Goal: Task Accomplishment & Management: Use online tool/utility

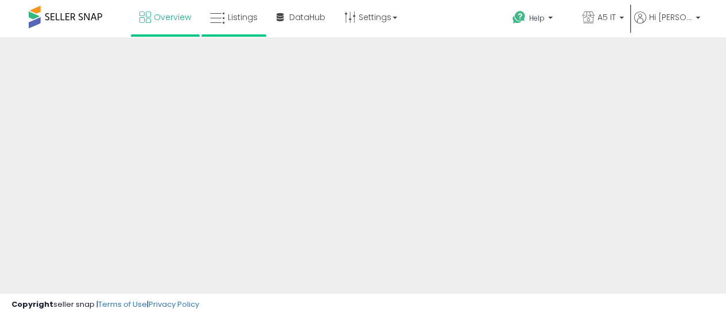
click at [226, 36] on li "Listings" at bounding box center [234, 18] width 65 height 37
click at [211, 11] on icon at bounding box center [217, 18] width 15 height 15
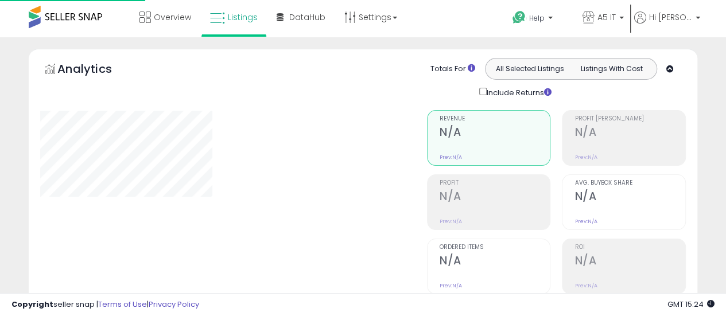
type input "*******"
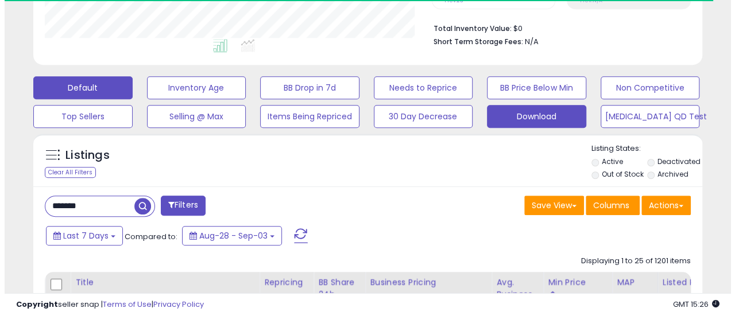
scroll to position [287, 0]
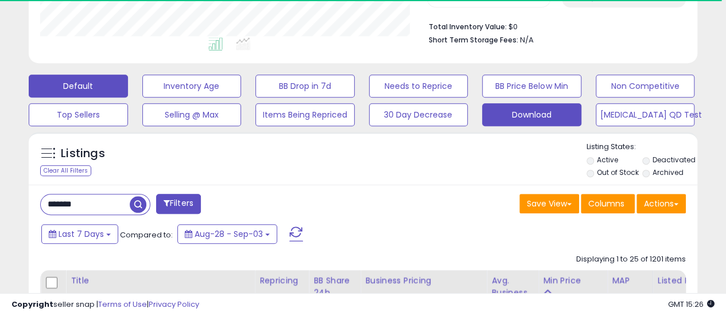
click at [549, 117] on button "Download" at bounding box center [531, 114] width 99 height 23
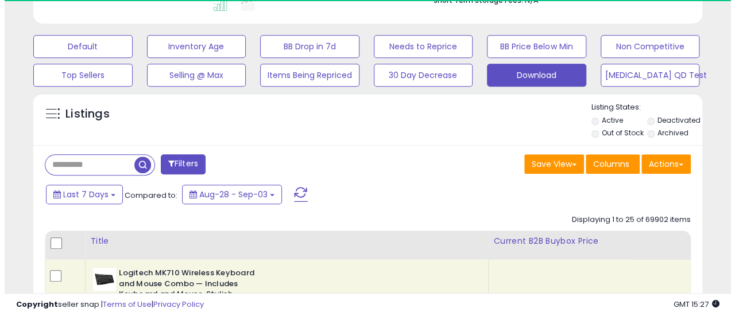
scroll to position [345, 0]
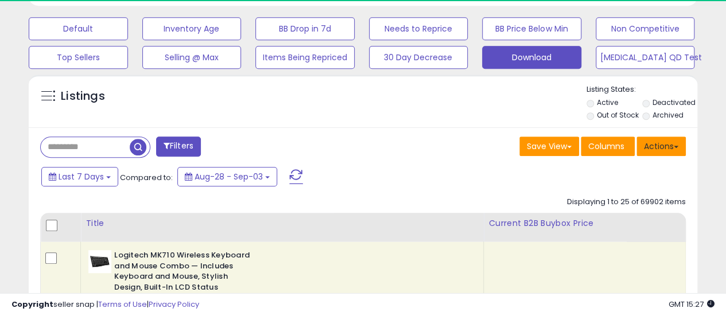
click at [658, 140] on button "Actions" at bounding box center [661, 147] width 49 height 20
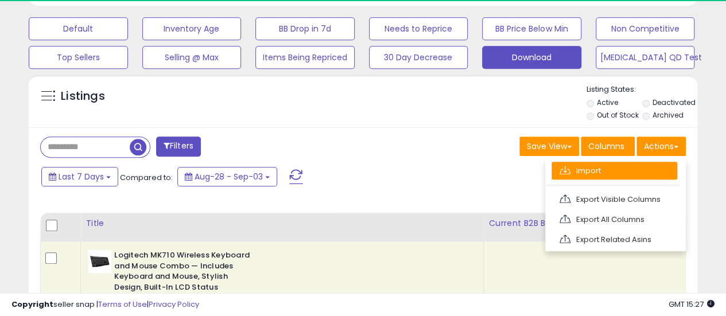
click at [648, 166] on link "Import" at bounding box center [615, 171] width 126 height 18
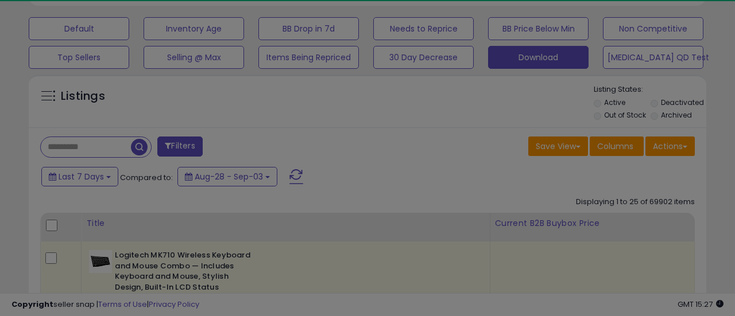
scroll to position [235, 392]
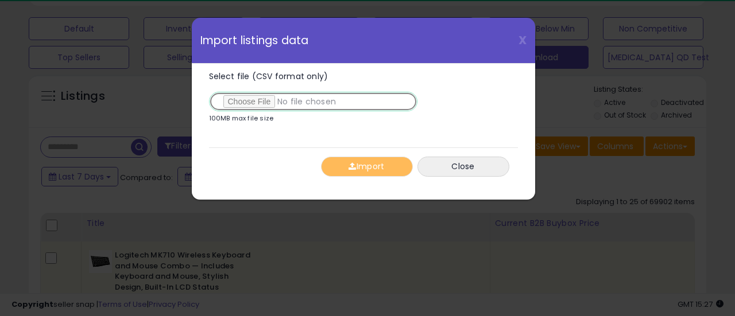
click at [258, 94] on input "Select file (CSV format only)" at bounding box center [313, 102] width 208 height 20
type input "**********"
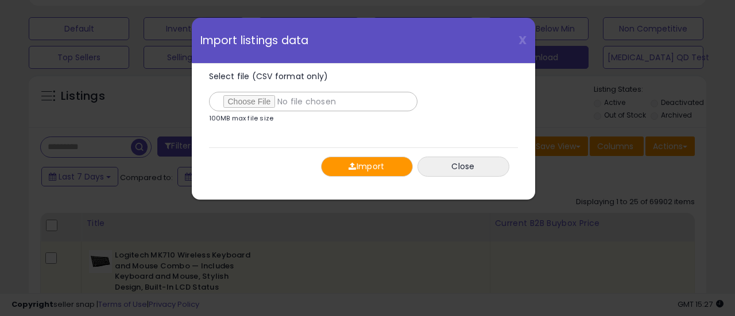
click at [338, 168] on button "Import" at bounding box center [367, 167] width 92 height 20
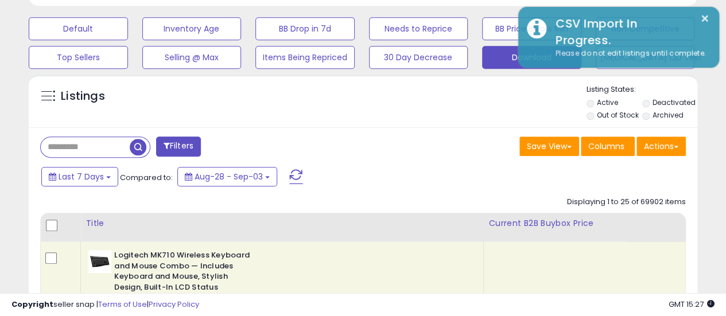
scroll to position [573964, 573813]
